Goal: Task Accomplishment & Management: Use online tool/utility

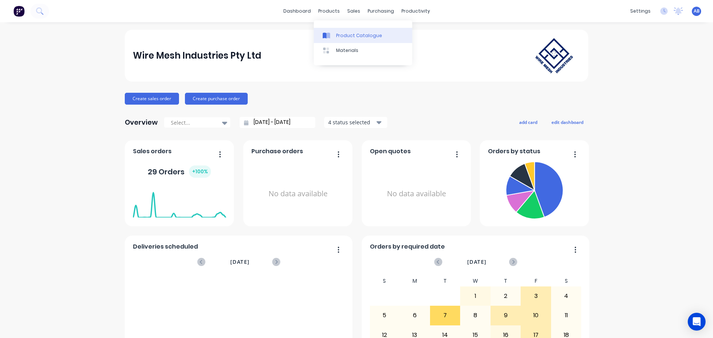
click at [337, 35] on div "Product Catalogue" at bounding box center [359, 35] width 46 height 7
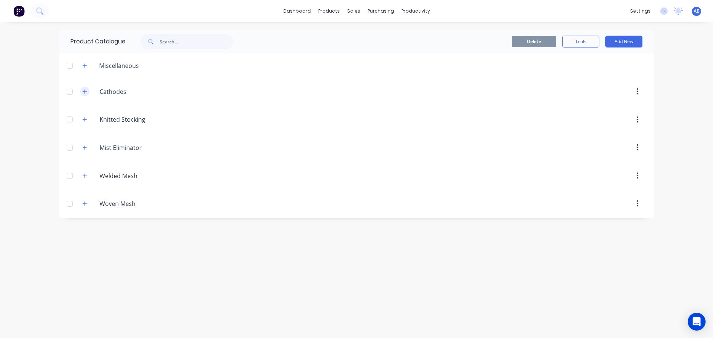
click at [83, 93] on icon "button" at bounding box center [84, 91] width 4 height 5
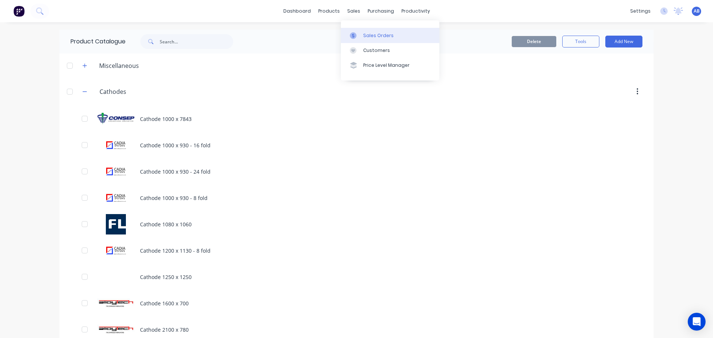
click at [365, 33] on div "Sales Orders" at bounding box center [378, 35] width 30 height 7
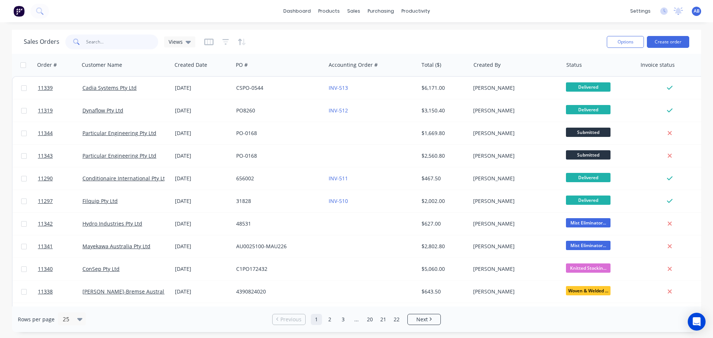
click at [100, 44] on input "text" at bounding box center [122, 42] width 72 height 15
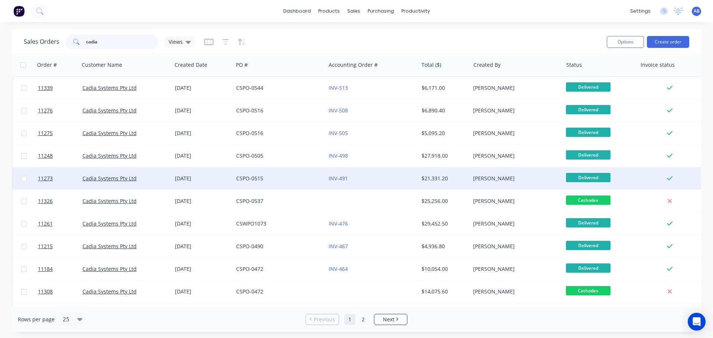
type input "cadia"
click at [287, 180] on div "CSPO-0515" at bounding box center [277, 178] width 82 height 7
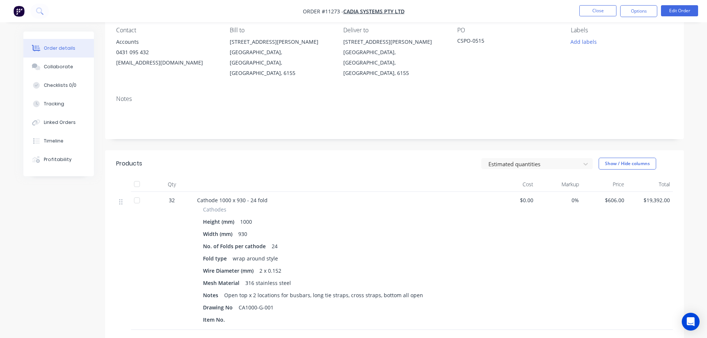
scroll to position [74, 0]
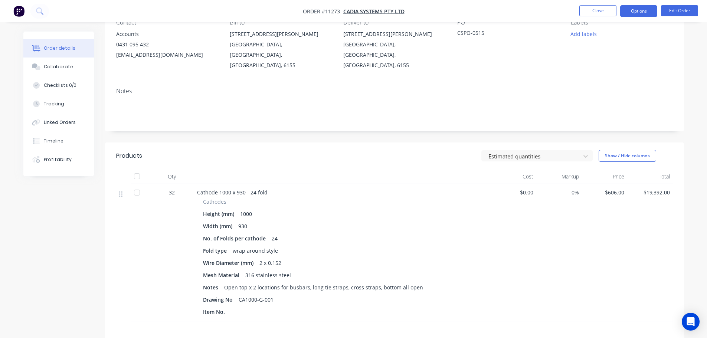
click at [639, 12] on button "Options" at bounding box center [638, 11] width 37 height 12
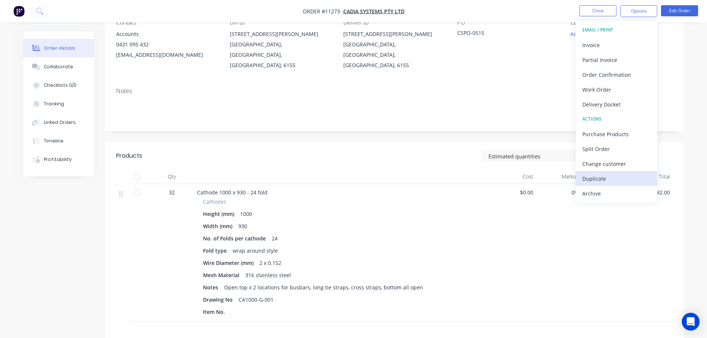
click at [597, 177] on div "Duplicate" at bounding box center [617, 178] width 68 height 11
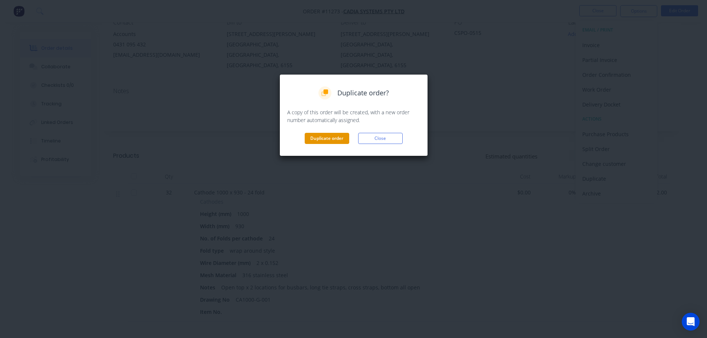
click at [322, 137] on button "Duplicate order" at bounding box center [327, 138] width 45 height 11
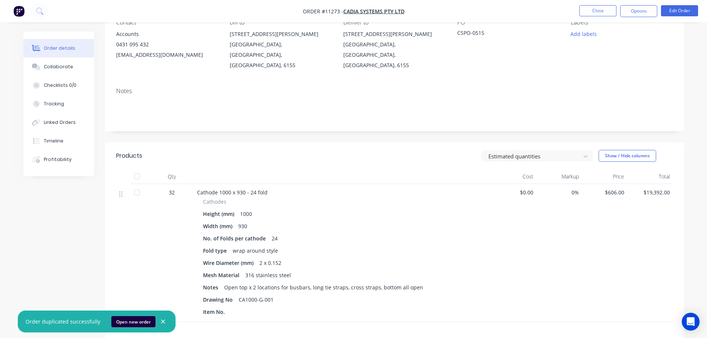
click at [131, 324] on button "Open new order" at bounding box center [133, 321] width 44 height 11
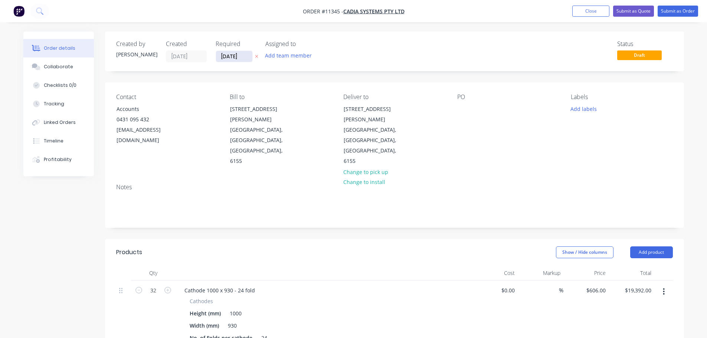
click at [241, 59] on input "10/10/25" at bounding box center [234, 56] width 36 height 11
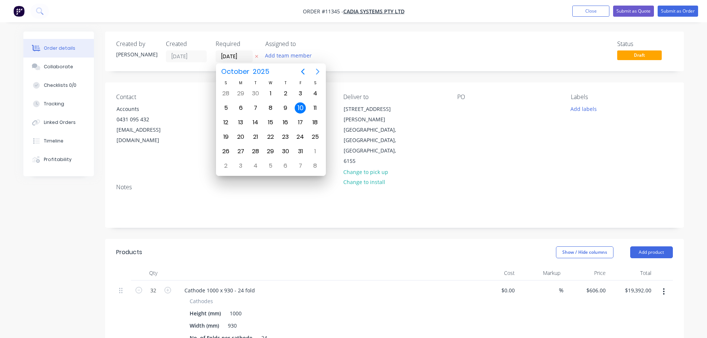
click at [316, 73] on icon "Next page" at bounding box center [317, 71] width 9 height 9
click at [300, 123] on div "14" at bounding box center [300, 122] width 11 height 11
type input "14/11/25"
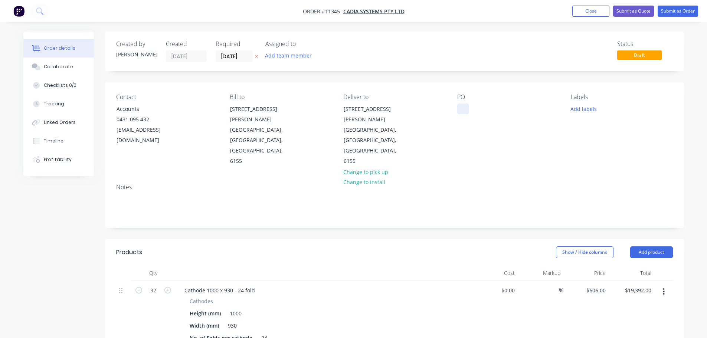
click at [459, 108] on div at bounding box center [463, 109] width 12 height 11
click at [153, 285] on input "32" at bounding box center [153, 290] width 19 height 11
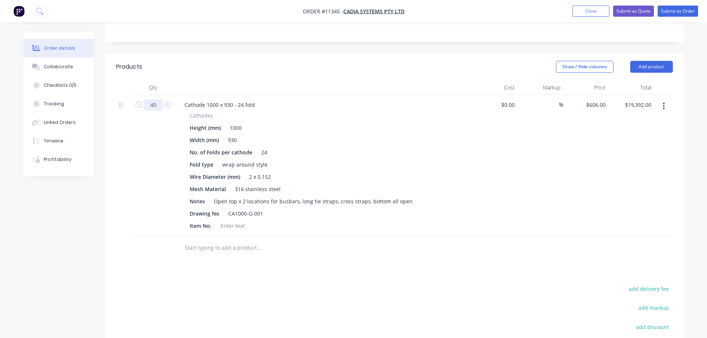
type input "40"
type input "$24,240.00"
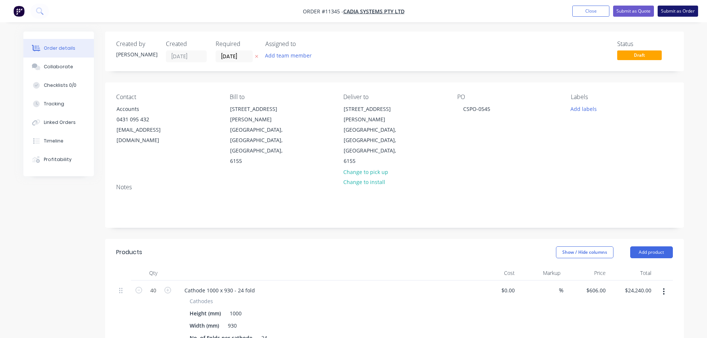
click at [675, 9] on button "Submit as Order" at bounding box center [678, 11] width 40 height 11
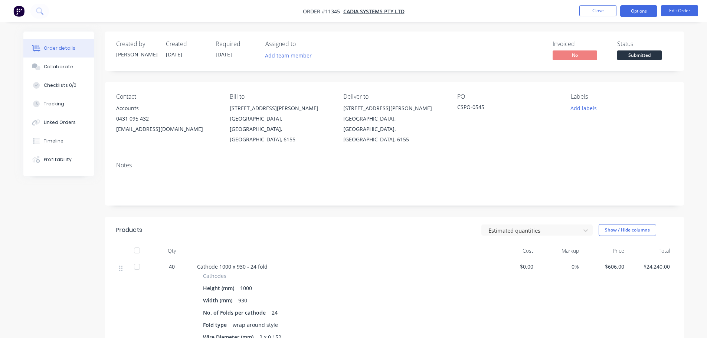
click at [649, 9] on button "Options" at bounding box center [638, 11] width 37 height 12
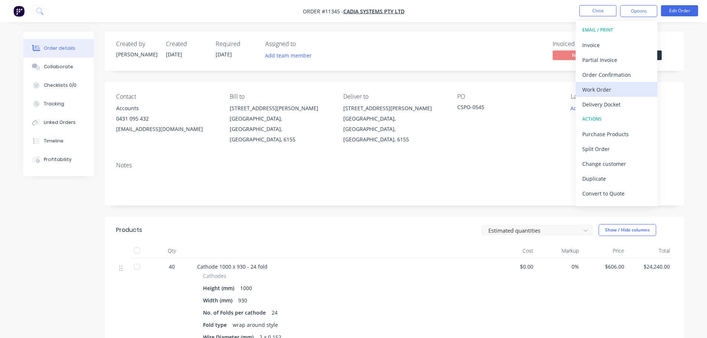
click at [594, 90] on div "Work Order" at bounding box center [617, 89] width 68 height 11
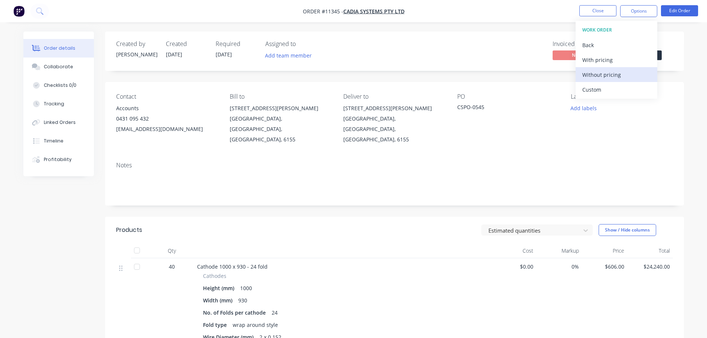
click at [604, 76] on div "Without pricing" at bounding box center [617, 74] width 68 height 11
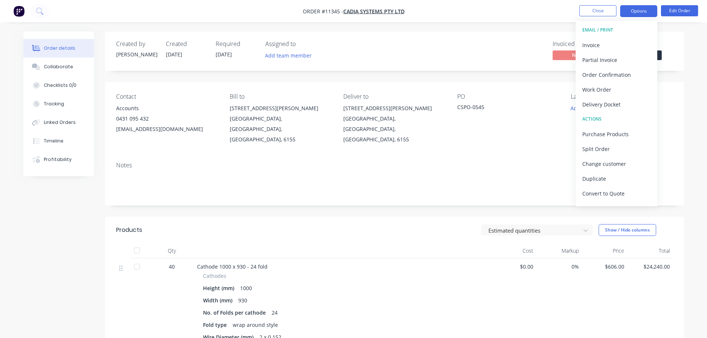
click at [633, 11] on button "Options" at bounding box center [638, 11] width 37 height 12
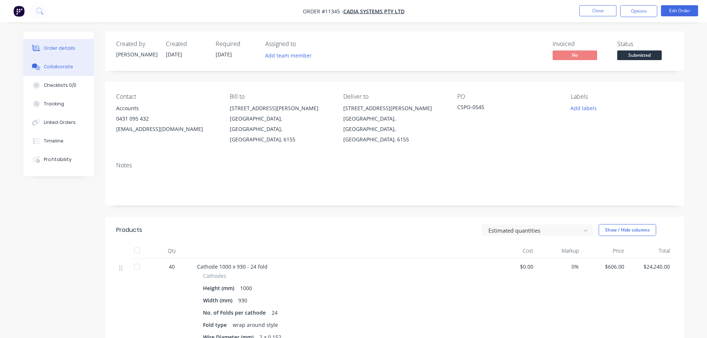
click at [59, 66] on div "Collaborate" at bounding box center [58, 66] width 29 height 7
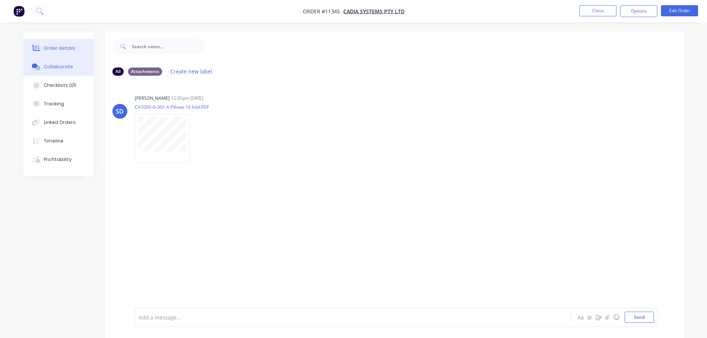
click at [56, 42] on button "Order details" at bounding box center [58, 48] width 71 height 19
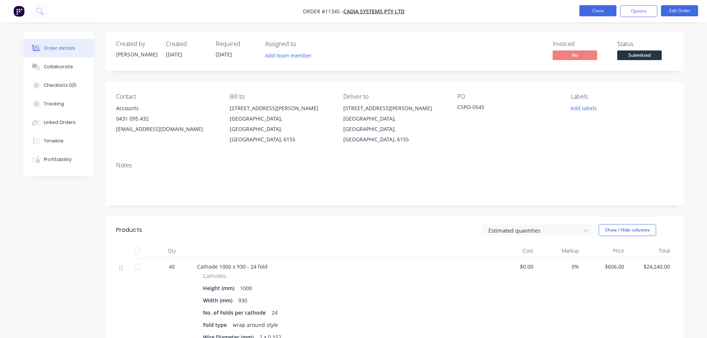
click at [596, 9] on button "Close" at bounding box center [598, 10] width 37 height 11
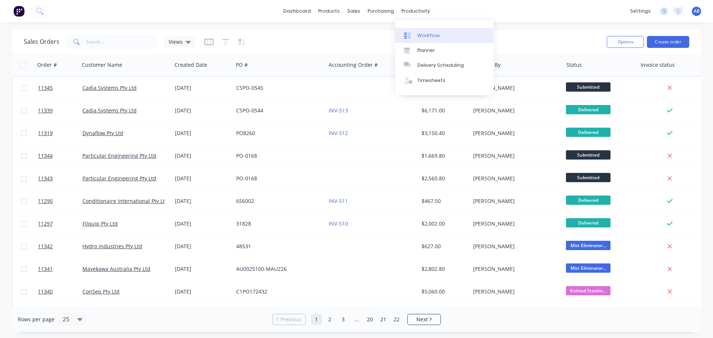
click at [424, 33] on div "Workflow" at bounding box center [428, 35] width 22 height 7
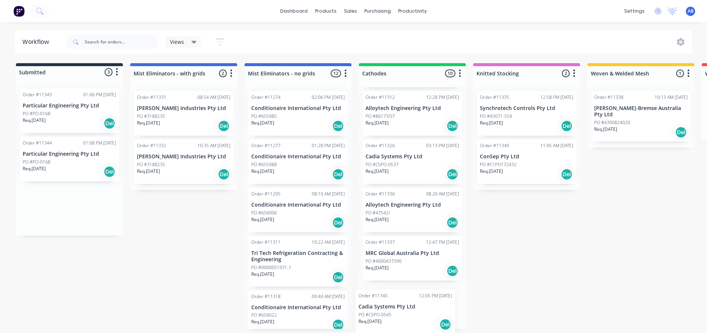
scroll to position [290, 0]
drag, startPoint x: 40, startPoint y: 210, endPoint x: 385, endPoint y: 262, distance: 348.4
click at [385, 262] on div "Submitted 3 Status colour #273444 hex #273444 Save Cancel Summaries Total order…" at bounding box center [505, 195] width 1023 height 265
click at [21, 17] on button at bounding box center [19, 11] width 16 height 15
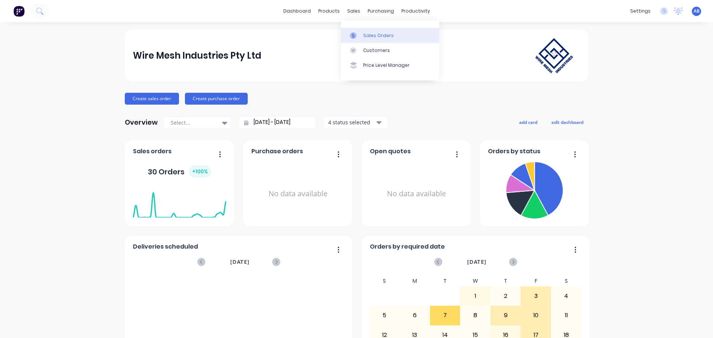
click at [370, 36] on div "Sales Orders" at bounding box center [378, 35] width 30 height 7
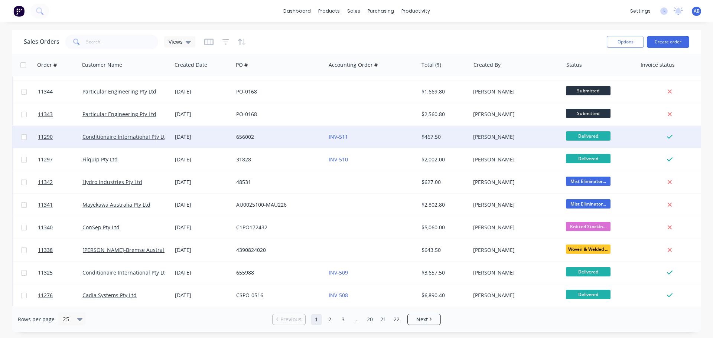
scroll to position [111, 0]
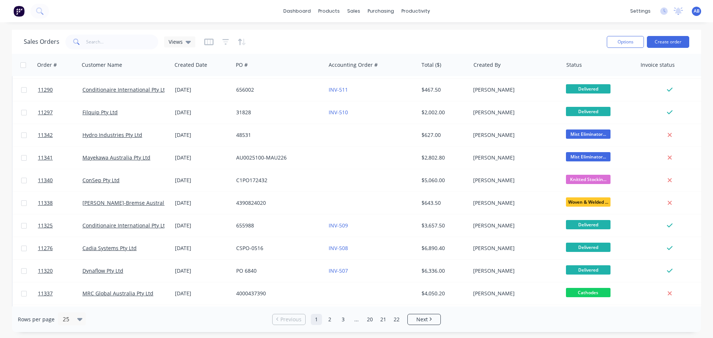
click at [19, 10] on img at bounding box center [18, 11] width 11 height 11
